Goal: Complete application form: Complete application form

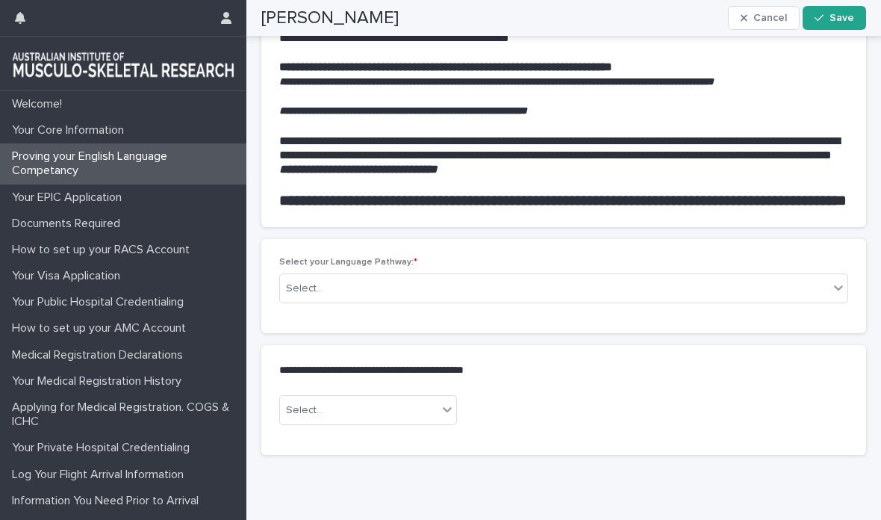
scroll to position [1499, 0]
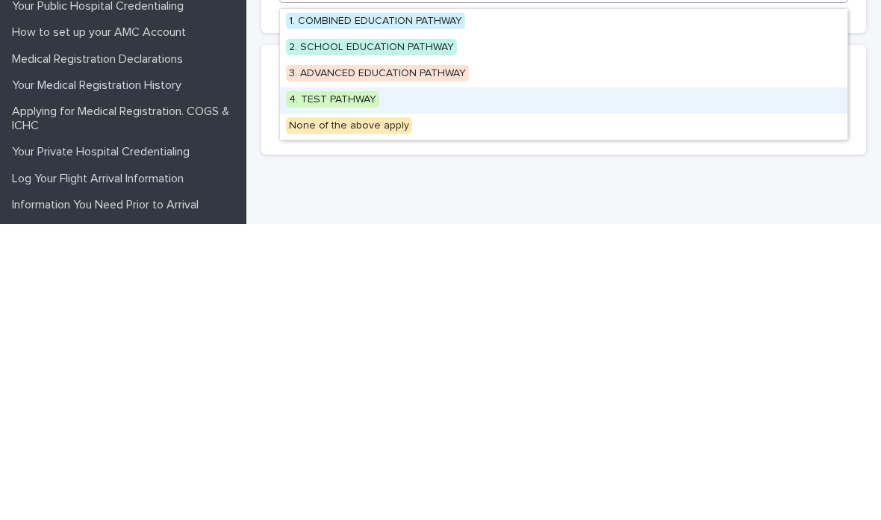
click at [346, 387] on span "4. TEST PATHWAY" at bounding box center [332, 395] width 93 height 16
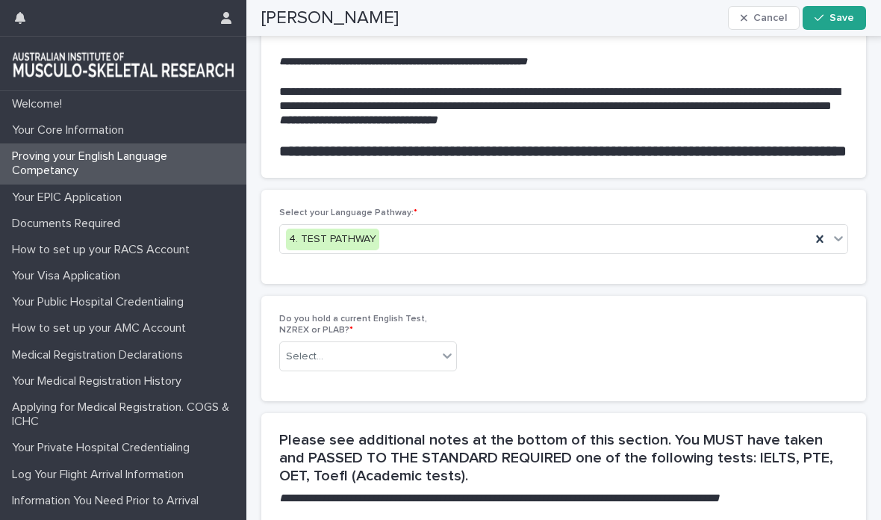
scroll to position [1547, 0]
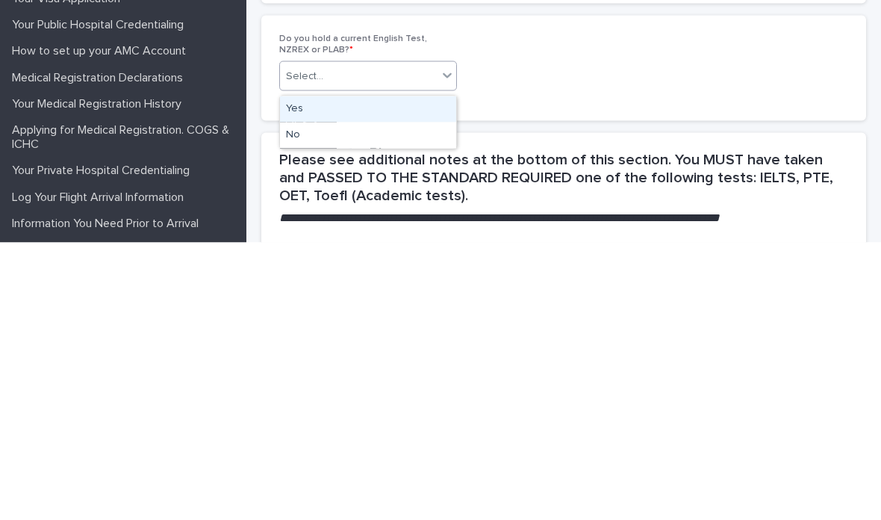
click at [390, 373] on div "Yes" at bounding box center [368, 386] width 176 height 26
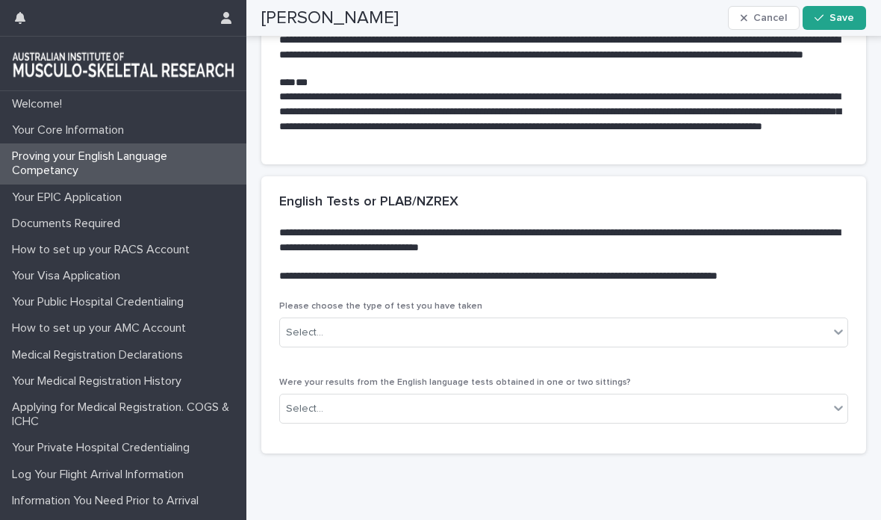
scroll to position [2332, 0]
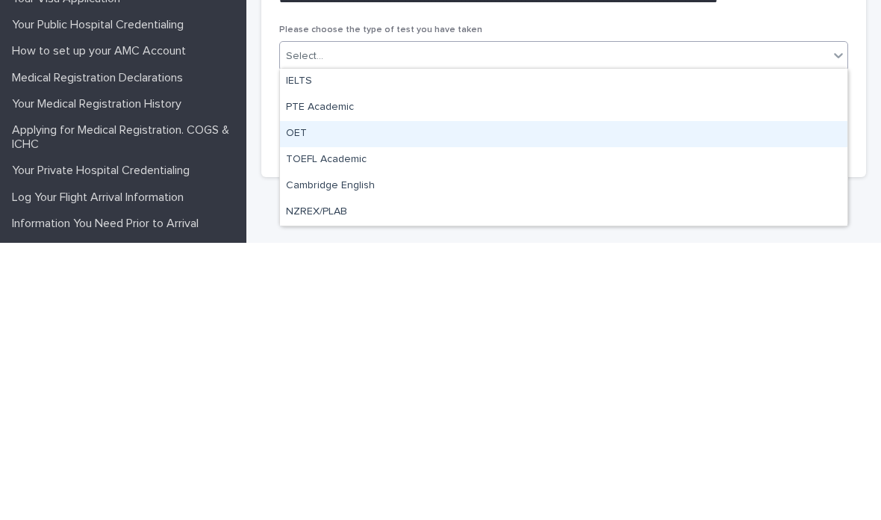
click at [565, 398] on div "OET" at bounding box center [563, 411] width 567 height 26
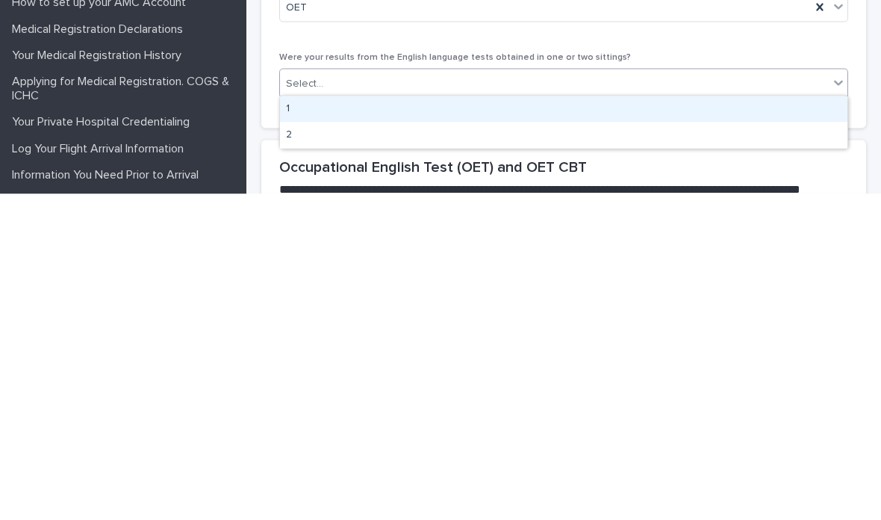
click at [529, 422] on div "1" at bounding box center [563, 435] width 567 height 26
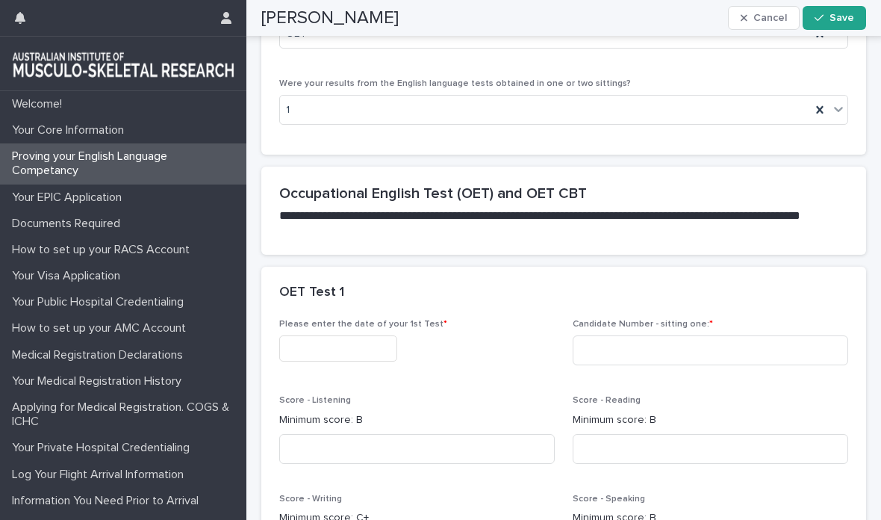
scroll to position [2678, 0]
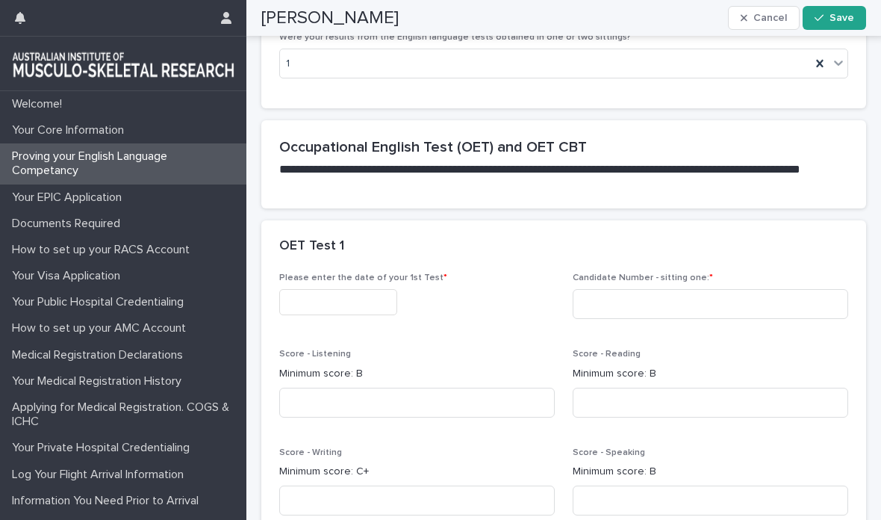
click at [343, 302] on input "text" at bounding box center [338, 302] width 118 height 26
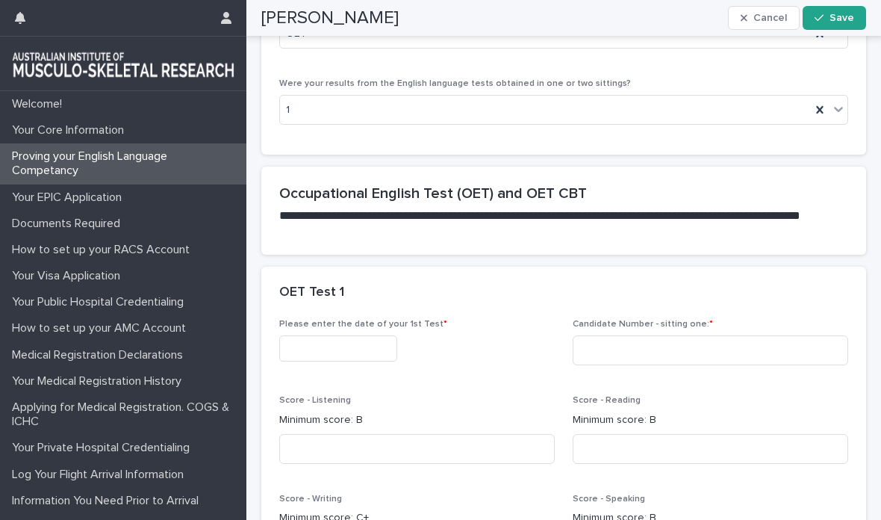
scroll to position [2632, 0]
click at [352, 344] on input "text" at bounding box center [338, 347] width 118 height 26
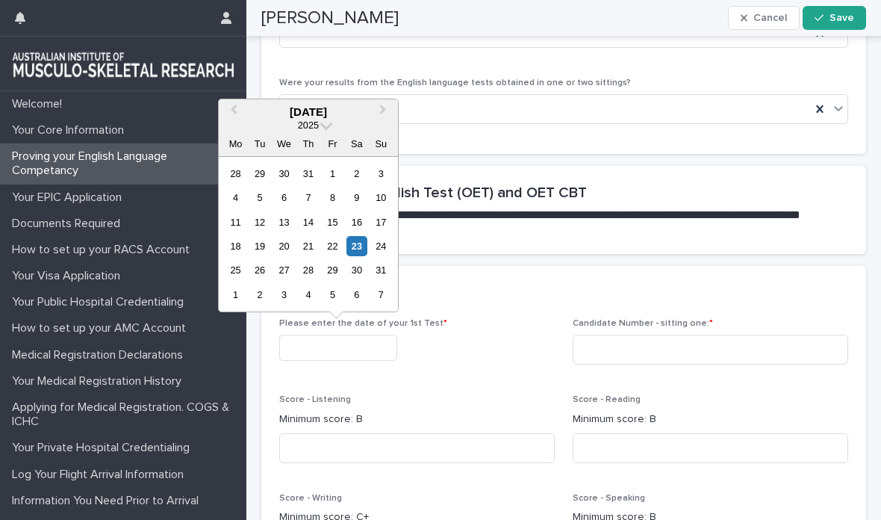
click at [361, 196] on div "9" at bounding box center [356, 197] width 20 height 20
type input "**********"
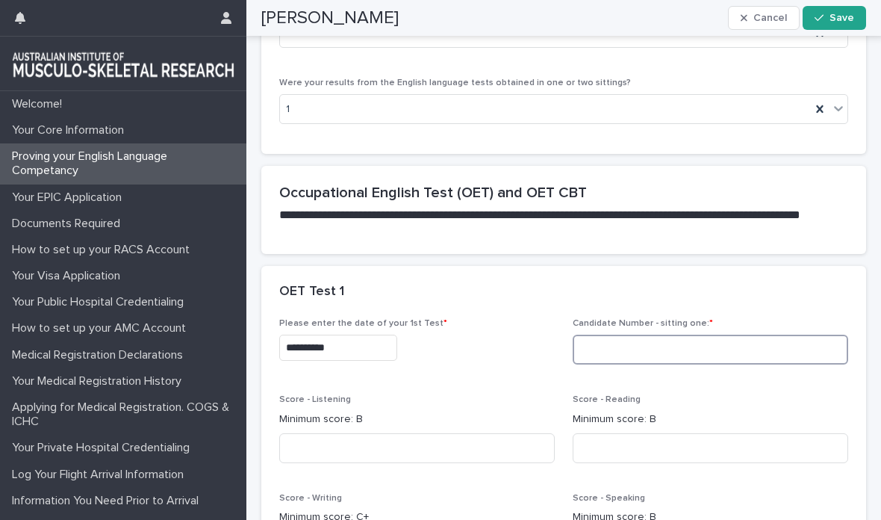
click at [697, 346] on input at bounding box center [710, 349] width 275 height 30
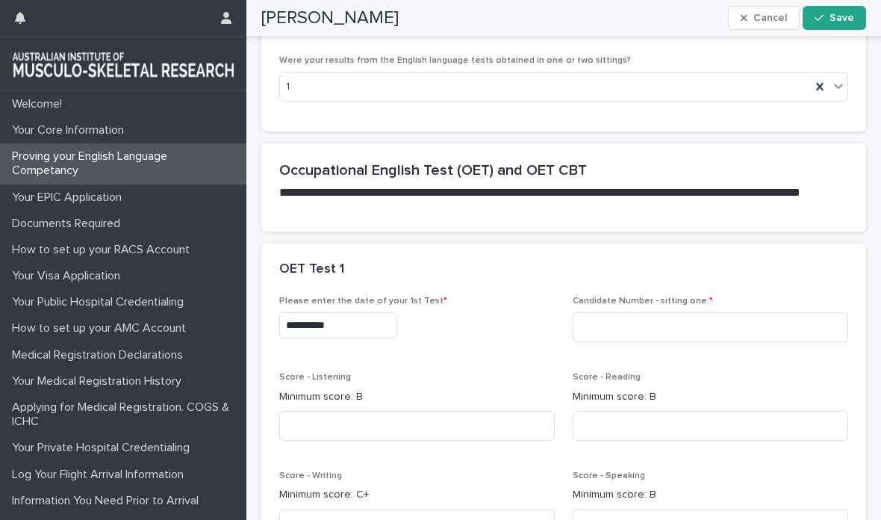
scroll to position [2725, 0]
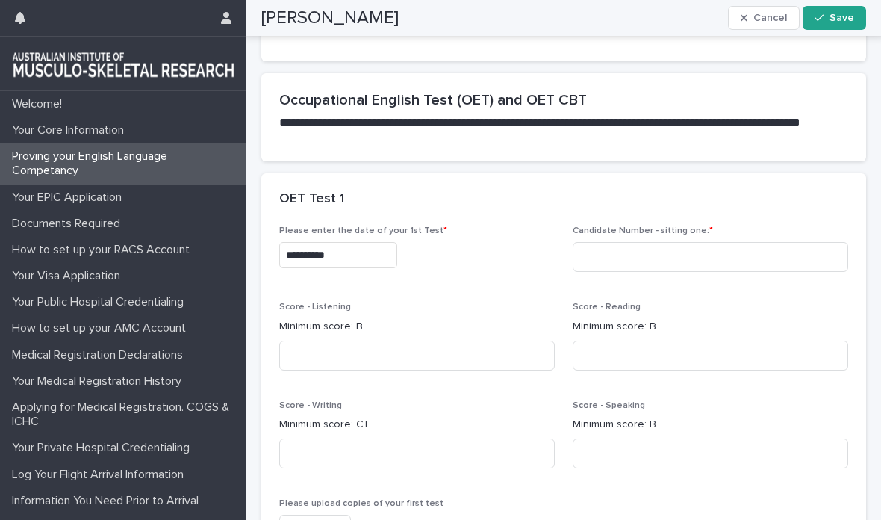
click at [362, 257] on input "**********" at bounding box center [338, 255] width 118 height 26
click at [432, 245] on div "**********" at bounding box center [416, 255] width 275 height 26
click at [655, 255] on input at bounding box center [710, 257] width 275 height 30
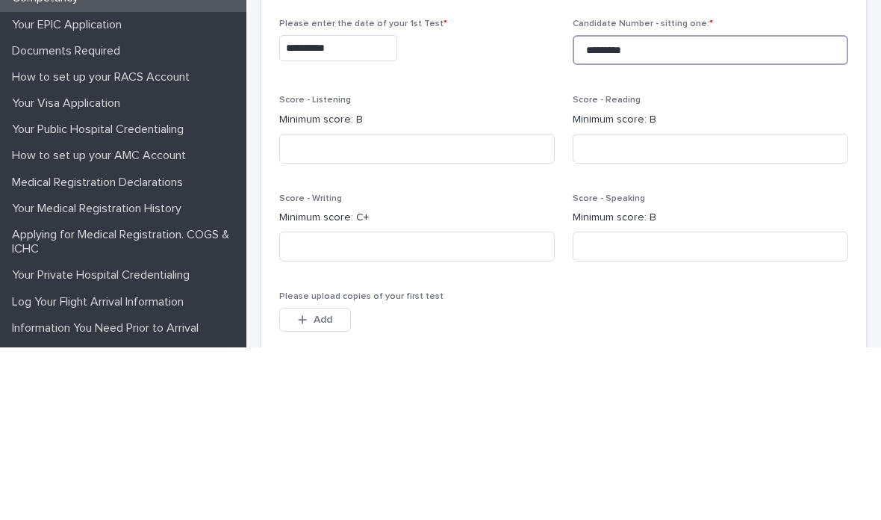
scroll to position [2794, 0]
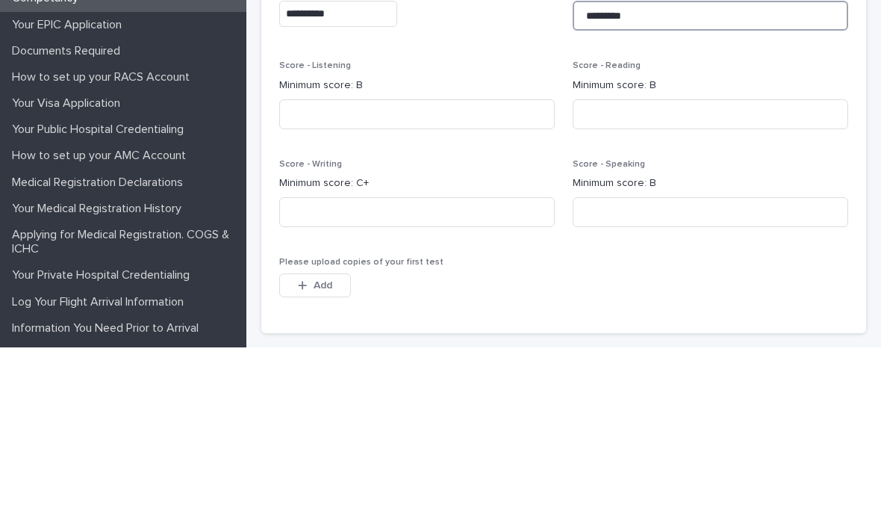
type input "*********"
click at [412, 272] on input at bounding box center [416, 287] width 275 height 30
type input "*"
click at [660, 272] on input at bounding box center [710, 287] width 275 height 30
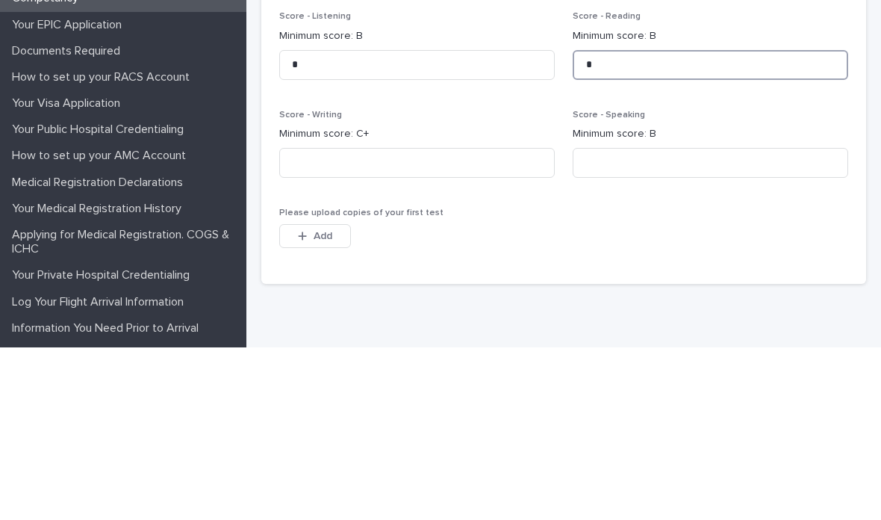
scroll to position [2842, 0]
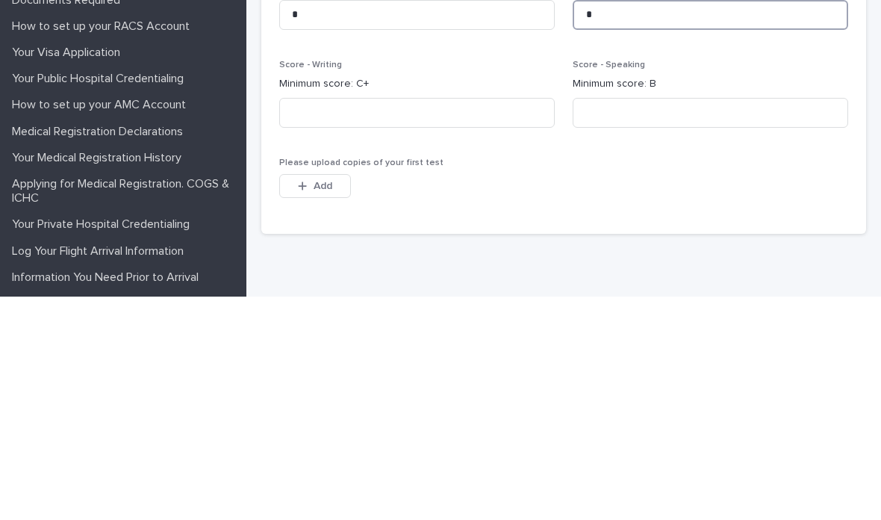
type input "*"
click at [381, 321] on input at bounding box center [416, 336] width 275 height 30
type input "*"
click at [638, 321] on input at bounding box center [710, 336] width 275 height 30
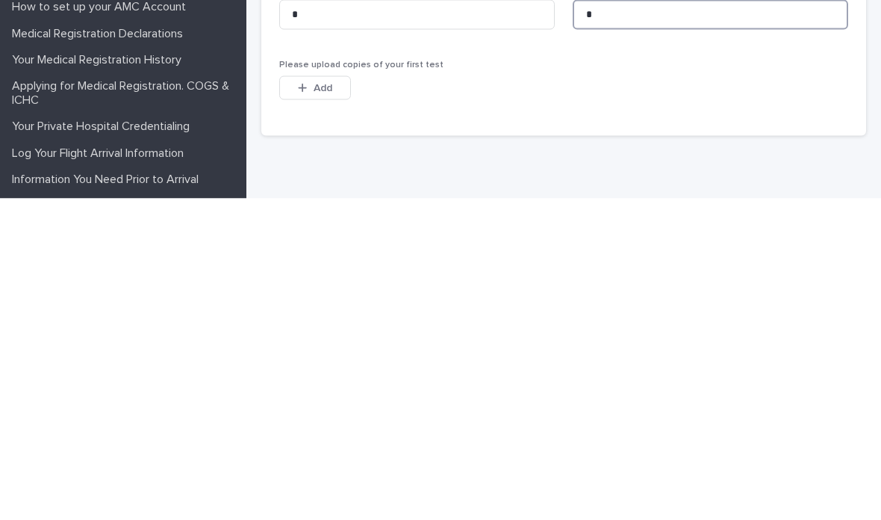
type input "*"
click at [331, 404] on span "Add" at bounding box center [323, 409] width 19 height 10
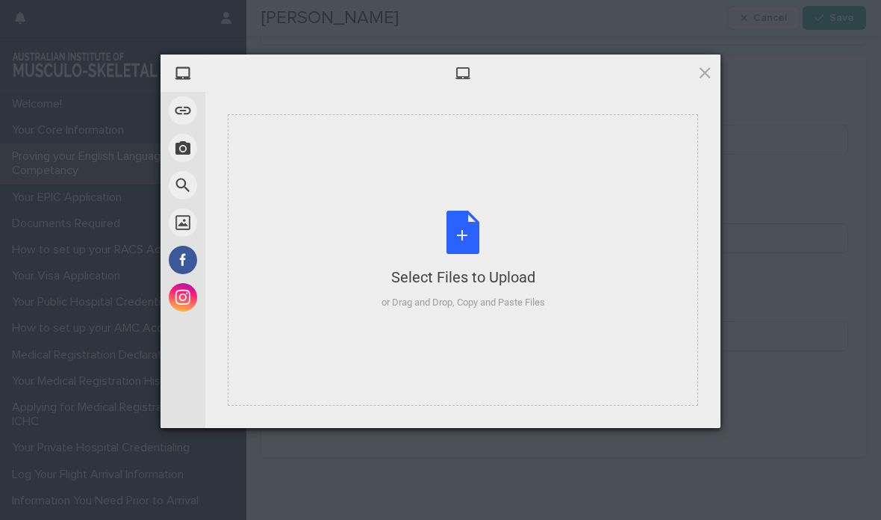
click at [464, 250] on div "Select Files to Upload or Drag and Drop, Copy and Paste Files" at bounding box center [462, 260] width 163 height 99
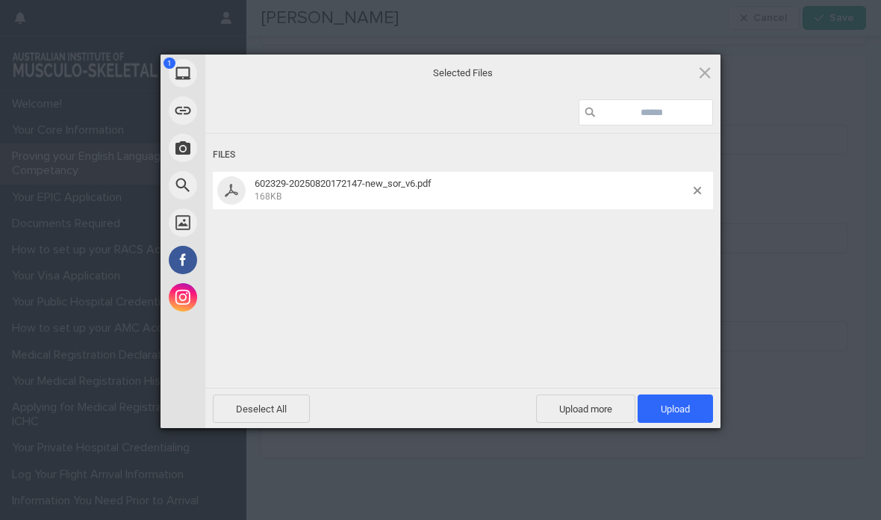
click at [683, 401] on span "Upload 1" at bounding box center [675, 408] width 75 height 28
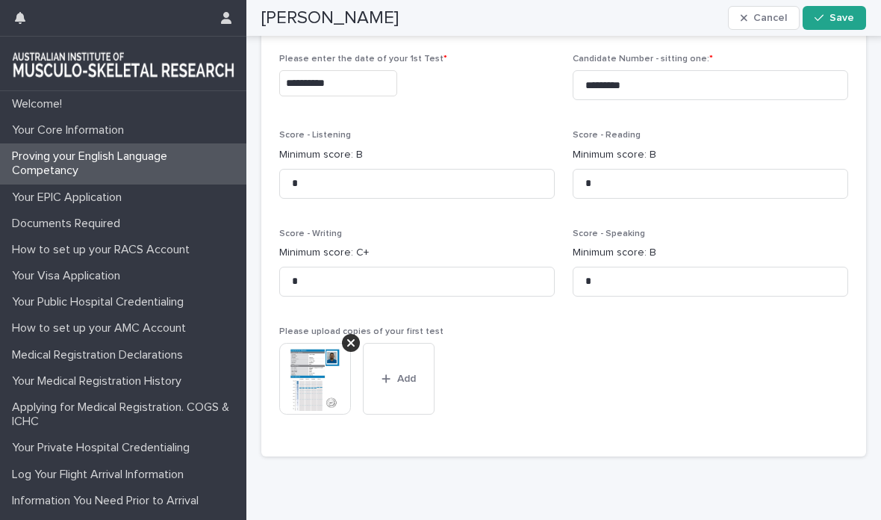
scroll to position [2896, 0]
click at [845, 10] on button "Save" at bounding box center [834, 18] width 63 height 24
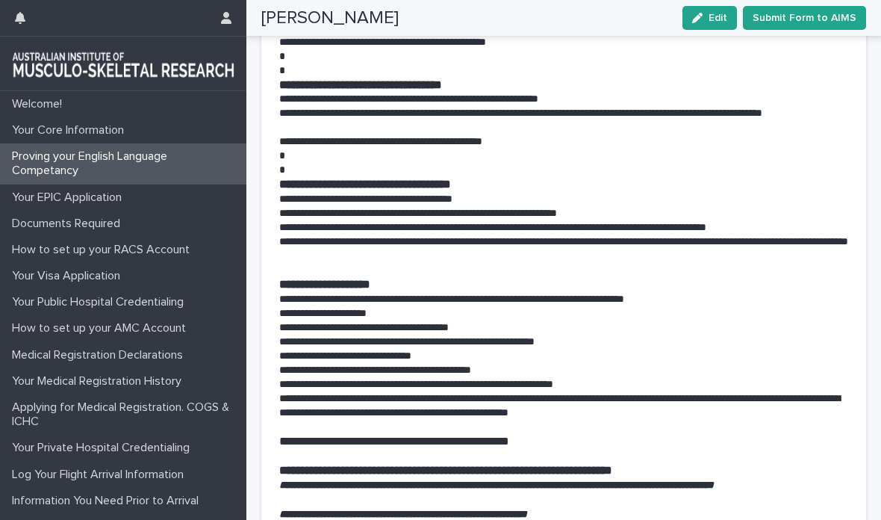
scroll to position [1088, 0]
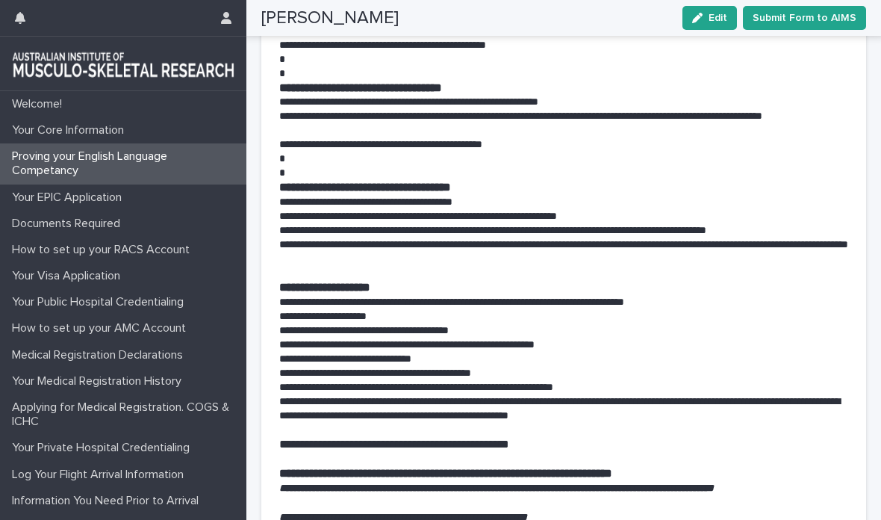
click at [809, 17] on span "Submit Form to AIMS" at bounding box center [805, 17] width 104 height 15
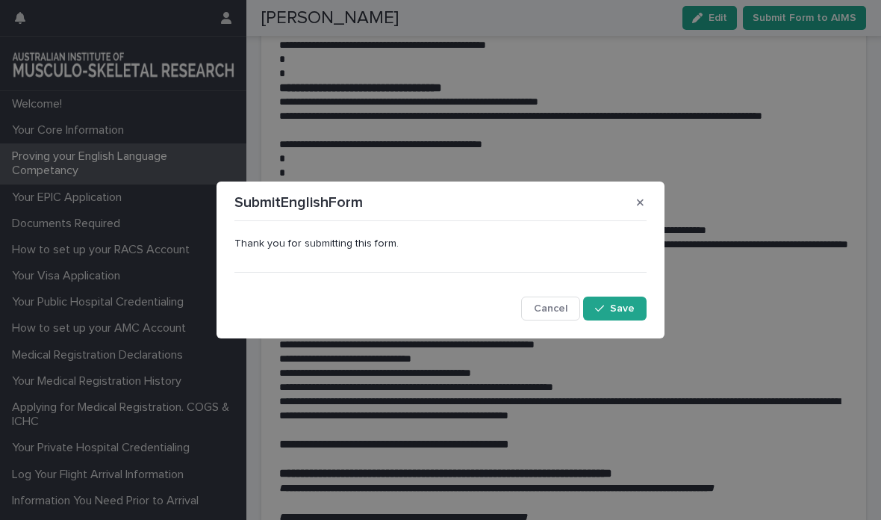
click at [629, 311] on span "Save" at bounding box center [622, 308] width 25 height 10
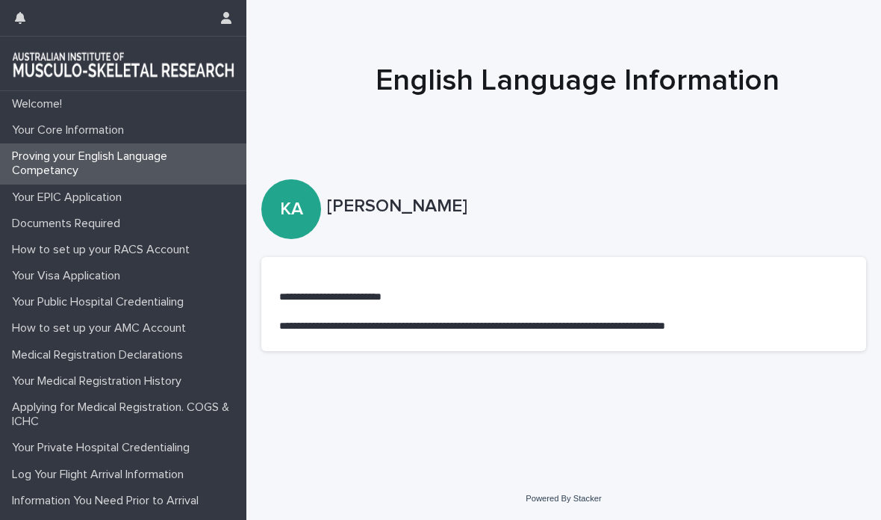
scroll to position [0, 0]
click at [192, 202] on div "Your EPIC Application" at bounding box center [123, 197] width 246 height 26
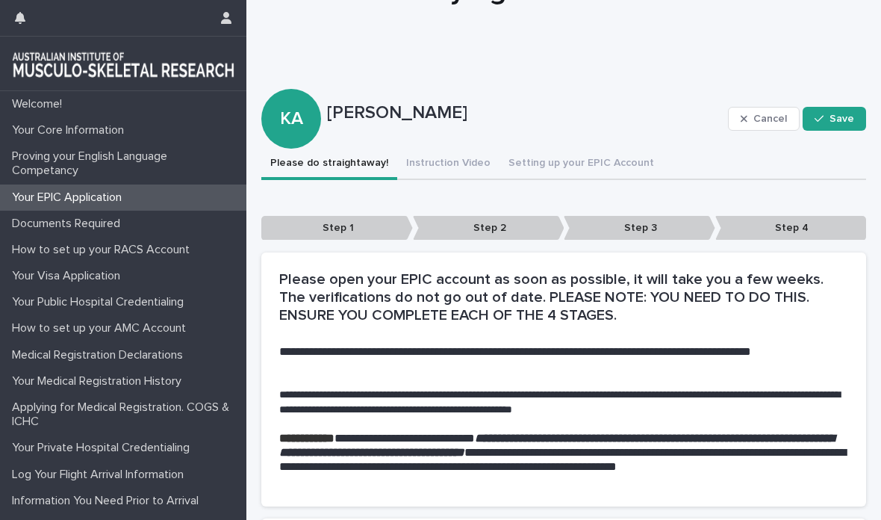
scroll to position [98, 0]
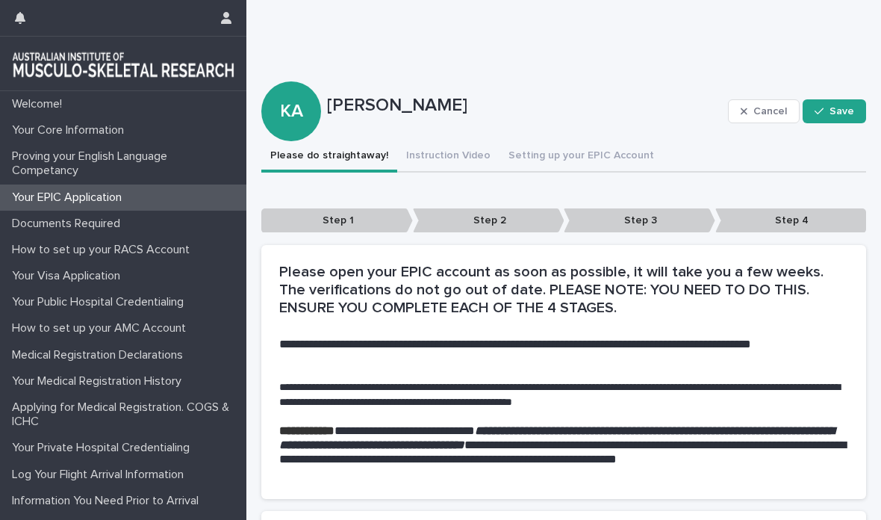
click at [449, 148] on div "Welcome! Your Core Information Proving your English Language Competancy Your EP…" at bounding box center [563, 442] width 635 height 1080
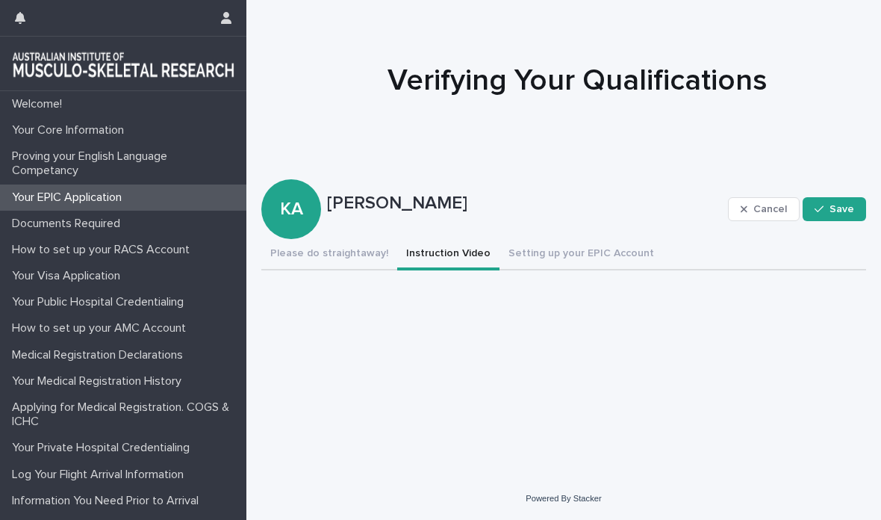
click at [349, 266] on button "Please do straightaway!" at bounding box center [329, 254] width 136 height 31
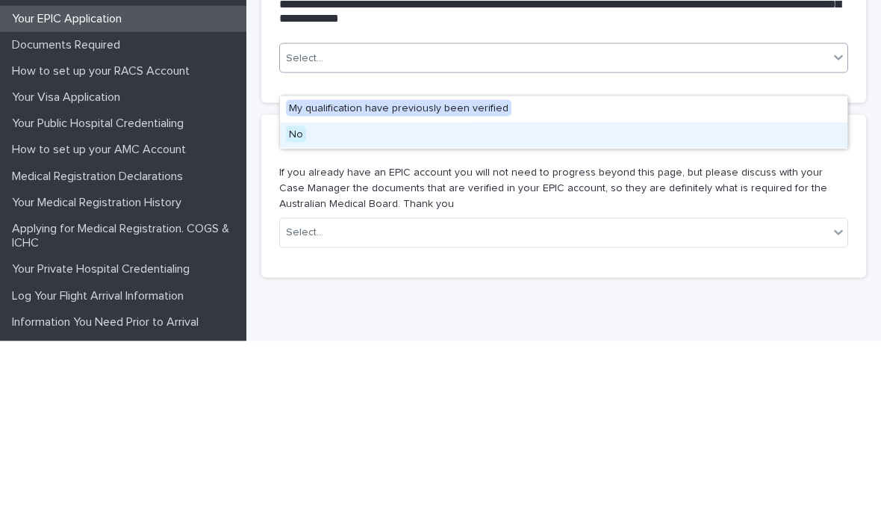
scroll to position [495, 0]
click at [653, 301] on div "No" at bounding box center [563, 314] width 567 height 26
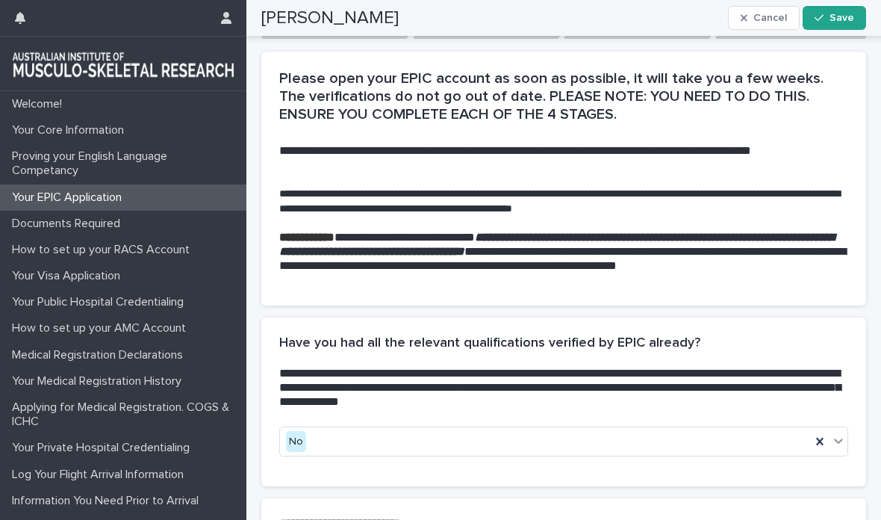
scroll to position [270, 0]
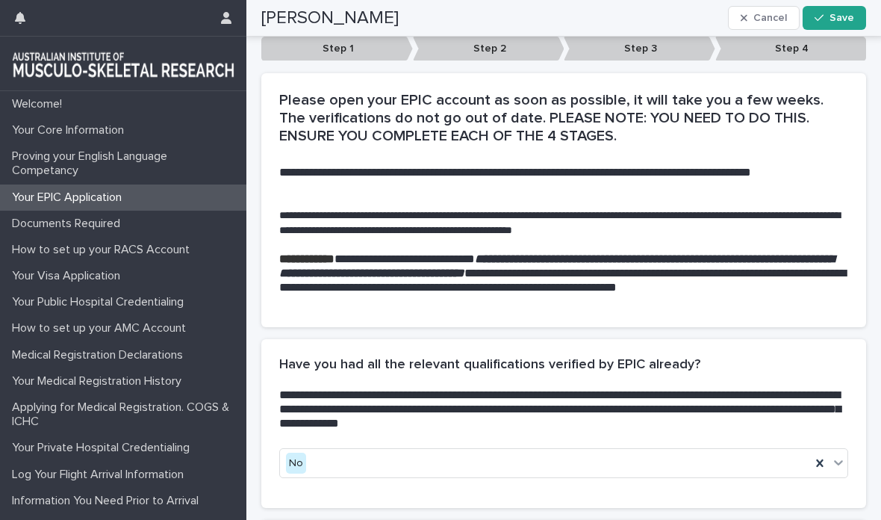
click at [152, 219] on div "Documents Required" at bounding box center [123, 224] width 246 height 26
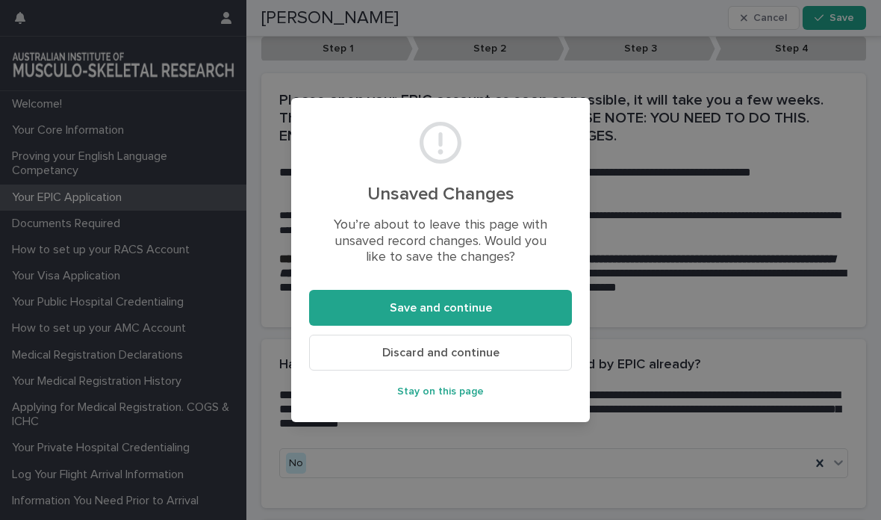
click at [699, 204] on div "Unsaved Changes You’re about to leave this page with unsaved record changes. Wo…" at bounding box center [440, 260] width 881 height 520
click at [476, 393] on span "Stay on this page" at bounding box center [440, 391] width 87 height 10
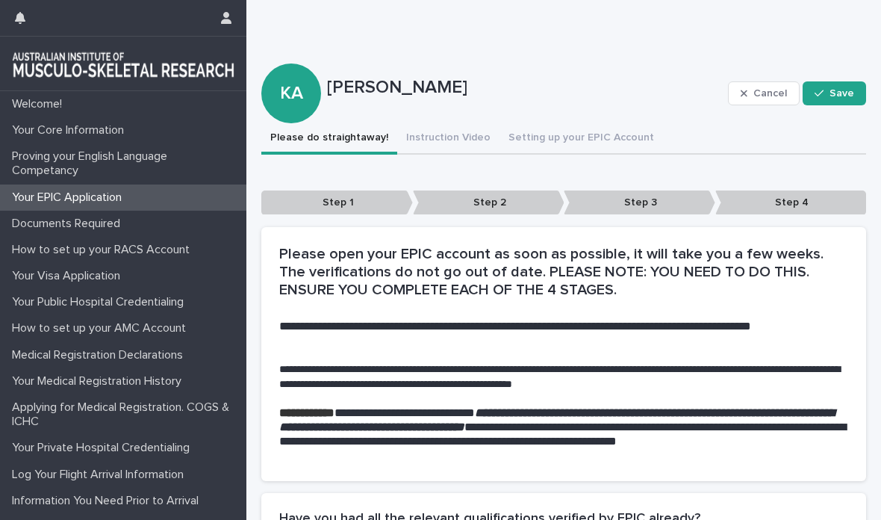
scroll to position [116, 0]
click at [578, 143] on button "Setting up your EPIC Account" at bounding box center [580, 138] width 163 height 31
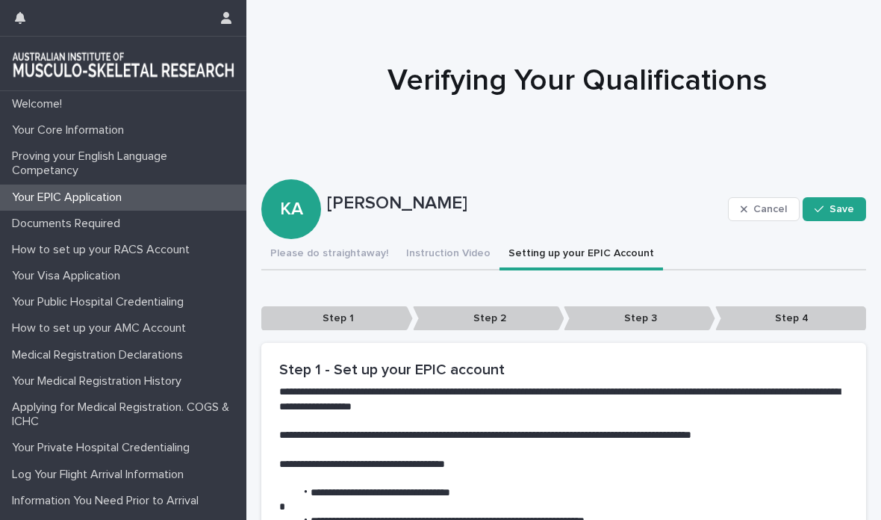
click at [434, 255] on button "Instruction Video" at bounding box center [448, 254] width 102 height 31
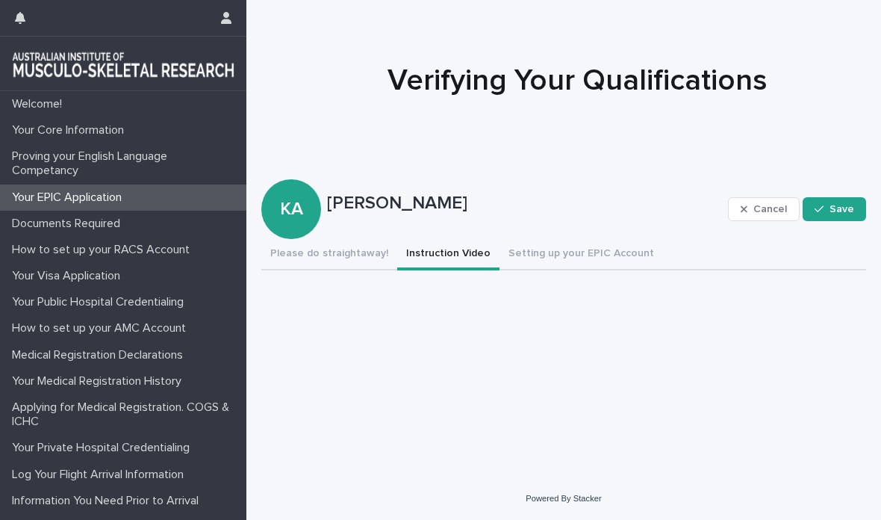
click at [605, 252] on button "Setting up your EPIC Account" at bounding box center [580, 254] width 163 height 31
